Goal: Task Accomplishment & Management: Use online tool/utility

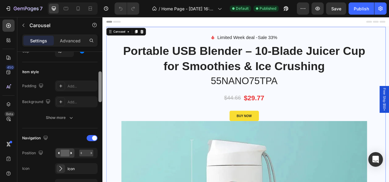
scroll to position [139, 0]
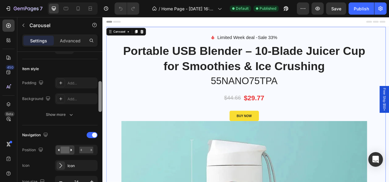
drag, startPoint x: 100, startPoint y: 61, endPoint x: 99, endPoint y: 90, distance: 29.2
click at [99, 90] on div at bounding box center [100, 96] width 3 height 31
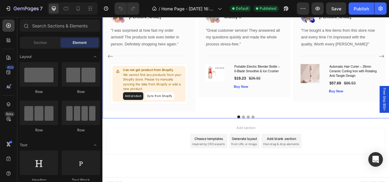
scroll to position [1354, 0]
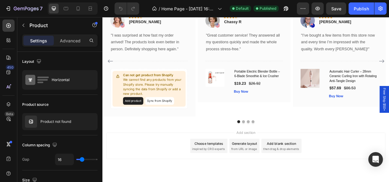
scroll to position [848, 0]
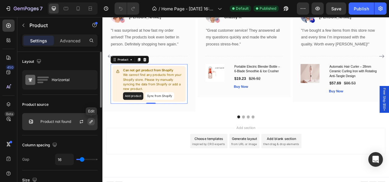
click at [91, 121] on icon "button" at bounding box center [91, 121] width 5 height 5
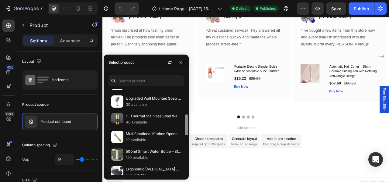
scroll to position [104, 0]
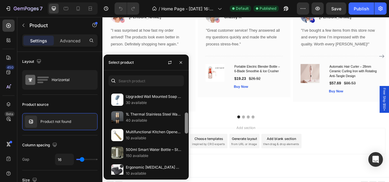
drag, startPoint x: 187, startPoint y: 109, endPoint x: 188, endPoint y: 160, distance: 51.4
click at [188, 160] on div at bounding box center [186, 130] width 5 height 86
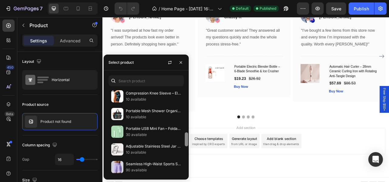
scroll to position [251, 0]
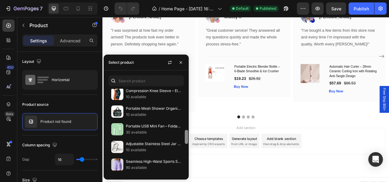
drag, startPoint x: 186, startPoint y: 130, endPoint x: 186, endPoint y: 166, distance: 36.2
click at [186, 166] on div at bounding box center [186, 131] width 5 height 86
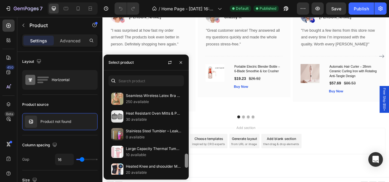
drag, startPoint x: 185, startPoint y: 136, endPoint x: 185, endPoint y: 156, distance: 20.1
click at [185, 156] on div at bounding box center [186, 160] width 3 height 14
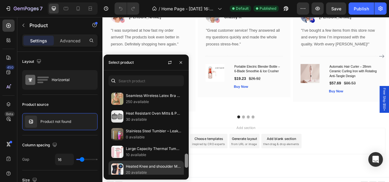
scroll to position [373, 0]
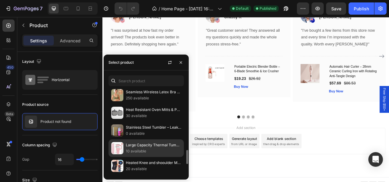
click at [130, 142] on p "Large Capacity Thermal Tumbler – 30oz/40oz Insulated Stainless Steel Mug" at bounding box center [153, 145] width 55 height 6
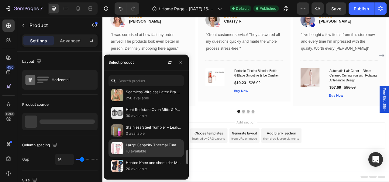
scroll to position [842, 0]
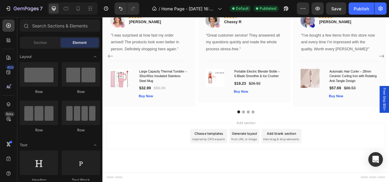
click at [243, 181] on div "Add section Choose templates inspired by CRO experts Generate layout from URL o…" at bounding box center [284, 176] width 365 height 75
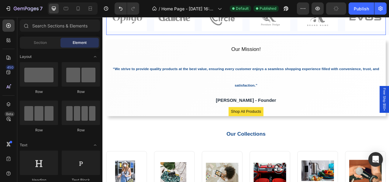
scroll to position [457, 0]
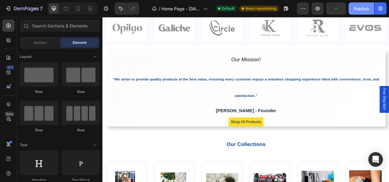
click at [361, 6] on div "Publish" at bounding box center [361, 8] width 15 height 6
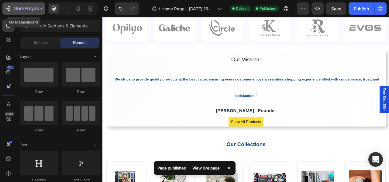
click at [9, 8] on icon "button" at bounding box center [9, 8] width 3 height 4
